Goal: Task Accomplishment & Management: Use online tool/utility

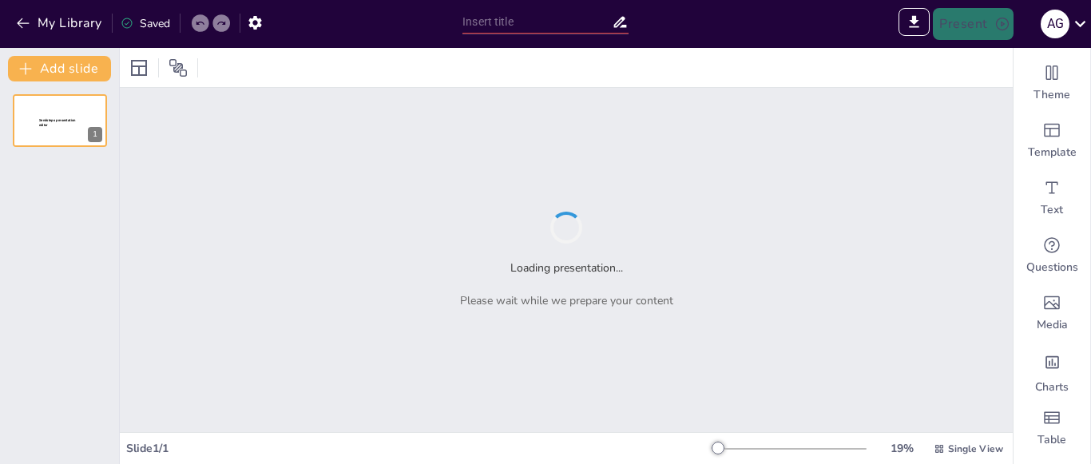
type input "Maqueta de energia solar"
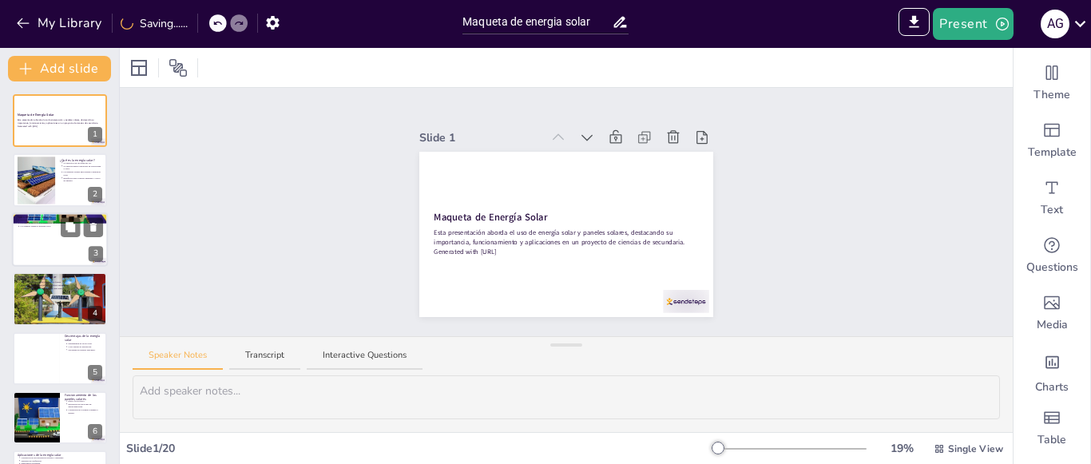
click at [57, 257] on div at bounding box center [60, 239] width 96 height 54
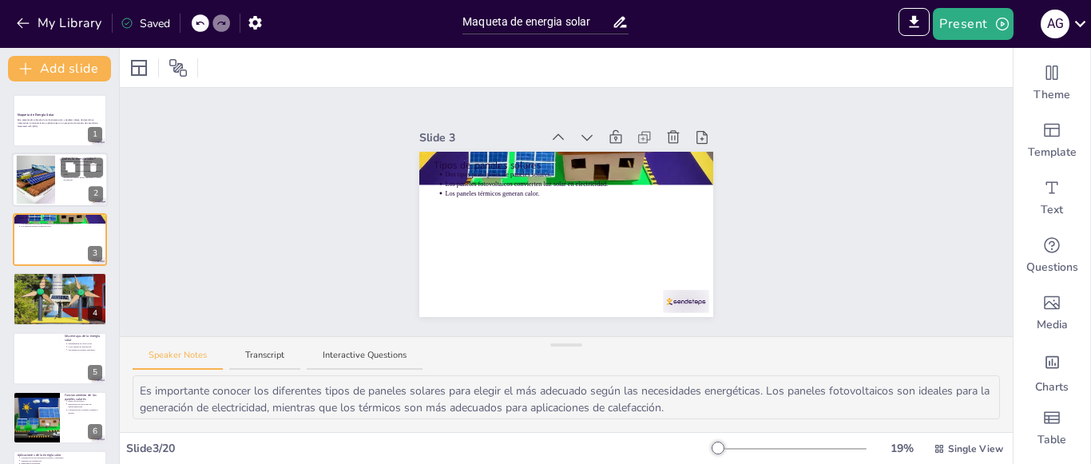
click at [25, 177] on div at bounding box center [36, 180] width 66 height 49
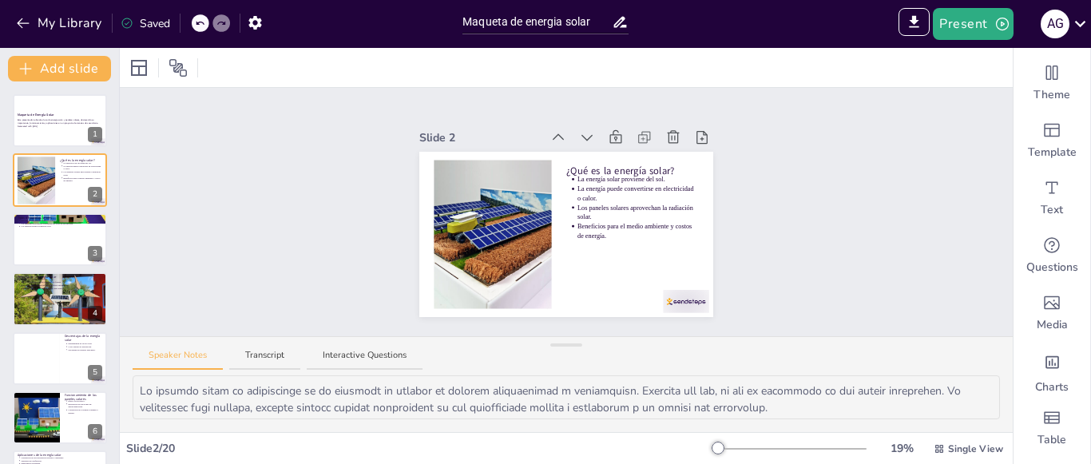
click at [72, 403] on icon at bounding box center [71, 405] width 10 height 10
type textarea "El efecto fotovoltaico es el principio fundamental detrás del funcionamiento de…"
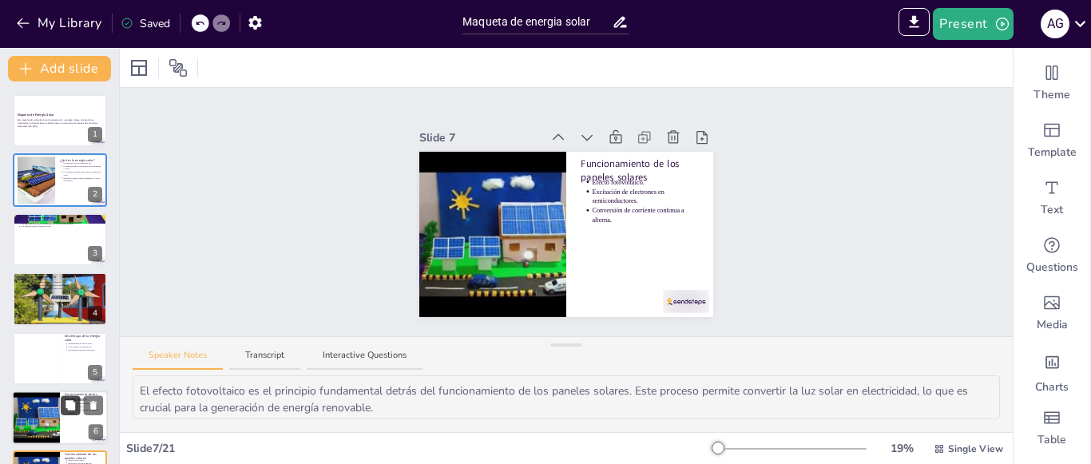
scroll to position [204, 0]
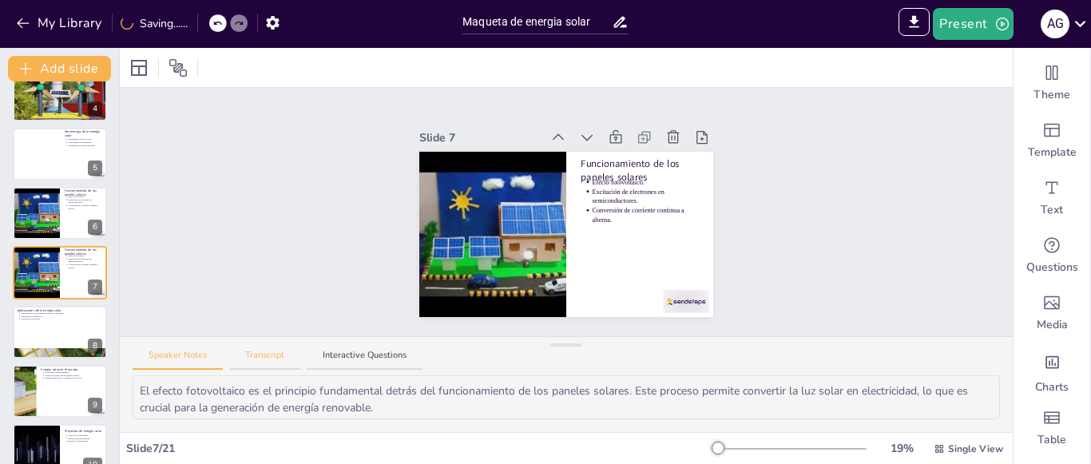
click at [273, 363] on button "Transcript" at bounding box center [264, 360] width 71 height 22
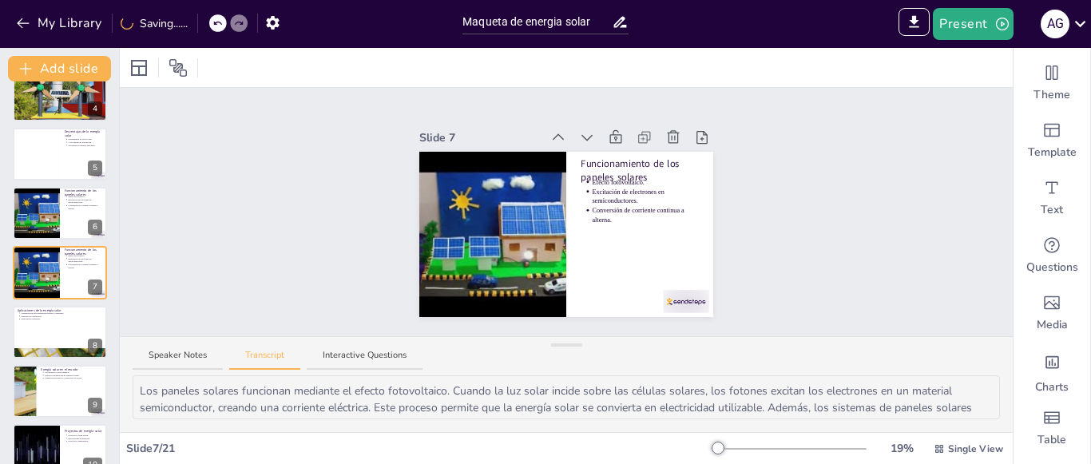
click at [347, 371] on div "Speaker Notes Transcript Interactive Questions" at bounding box center [566, 356] width 893 height 38
click at [187, 351] on button "Speaker Notes" at bounding box center [178, 360] width 90 height 22
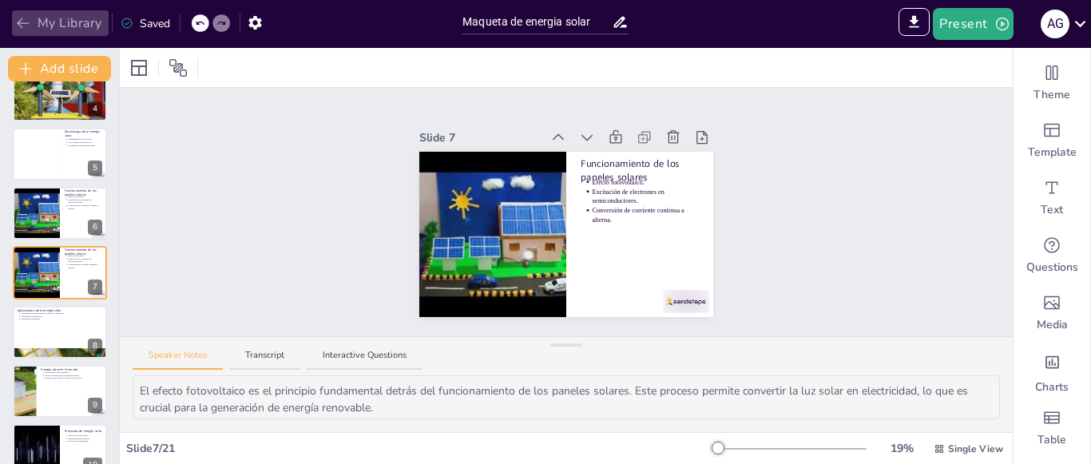
click at [16, 30] on icon "button" at bounding box center [23, 23] width 16 height 16
